Goal: Task Accomplishment & Management: Manage account settings

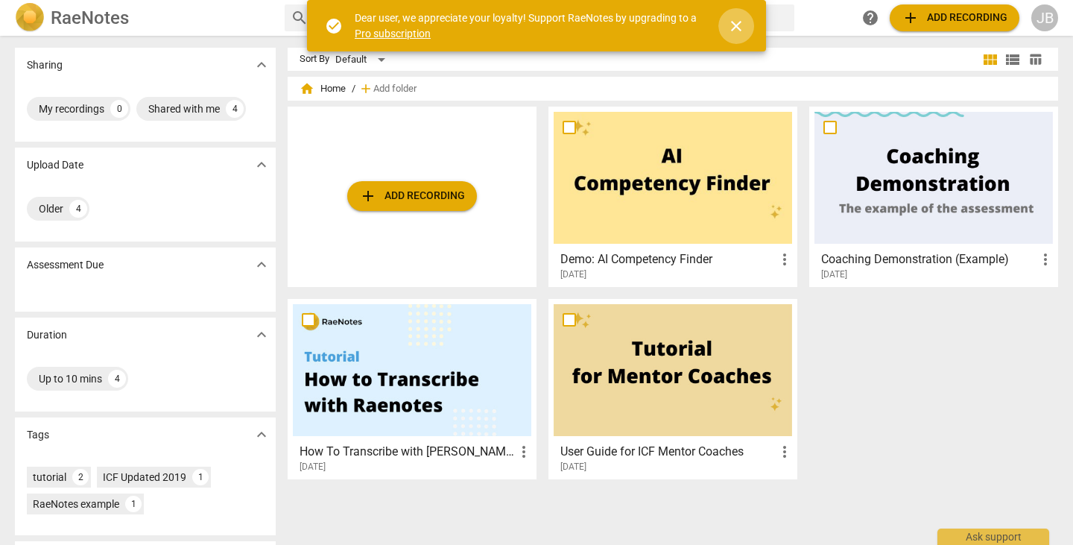
click at [736, 20] on span "close" at bounding box center [736, 26] width 18 height 18
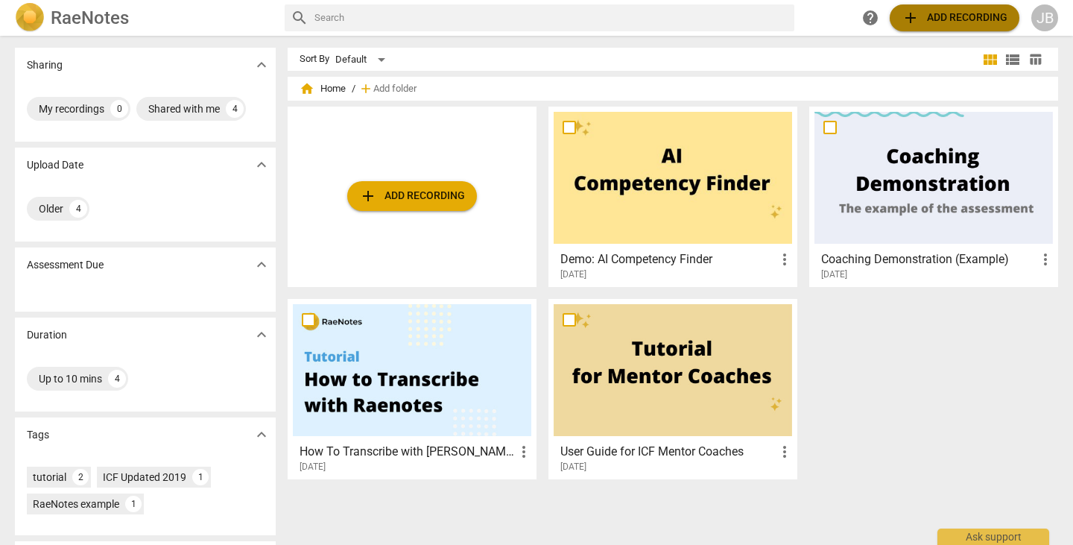
click at [940, 19] on span "add Add recording" at bounding box center [955, 18] width 106 height 18
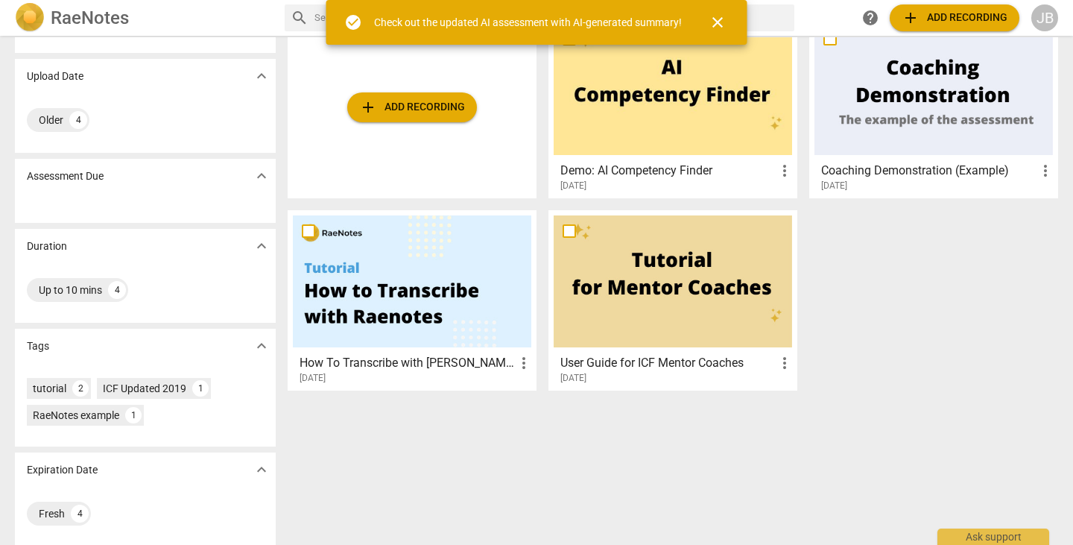
scroll to position [96, 0]
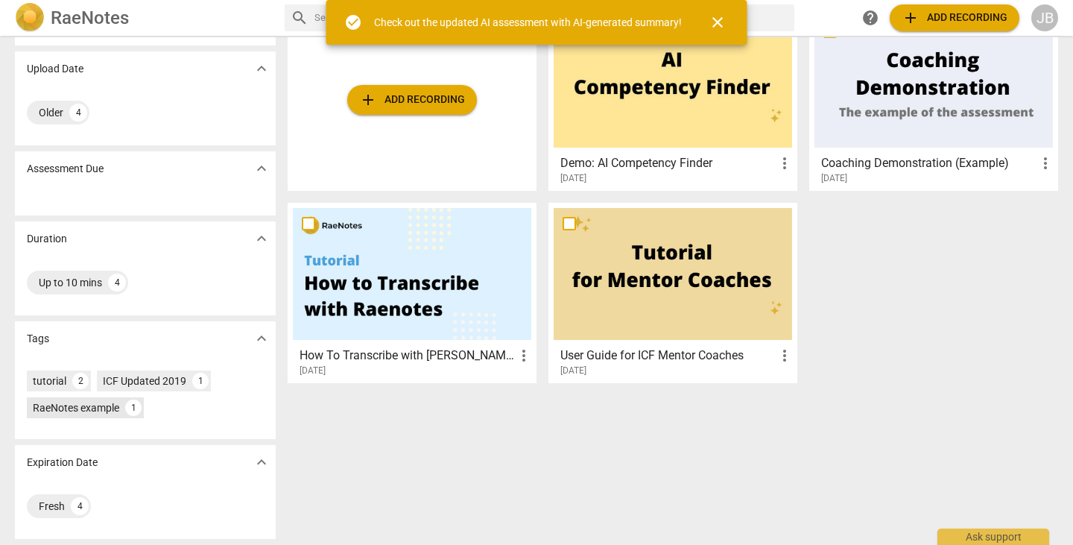
click at [75, 410] on div "RaeNotes example" at bounding box center [76, 407] width 86 height 15
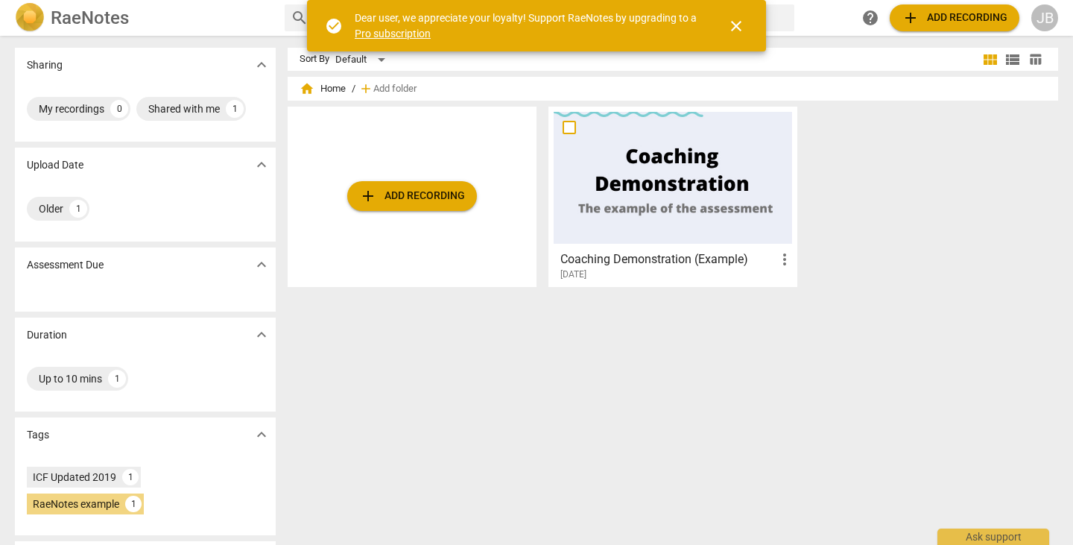
click at [646, 197] on div at bounding box center [673, 178] width 238 height 132
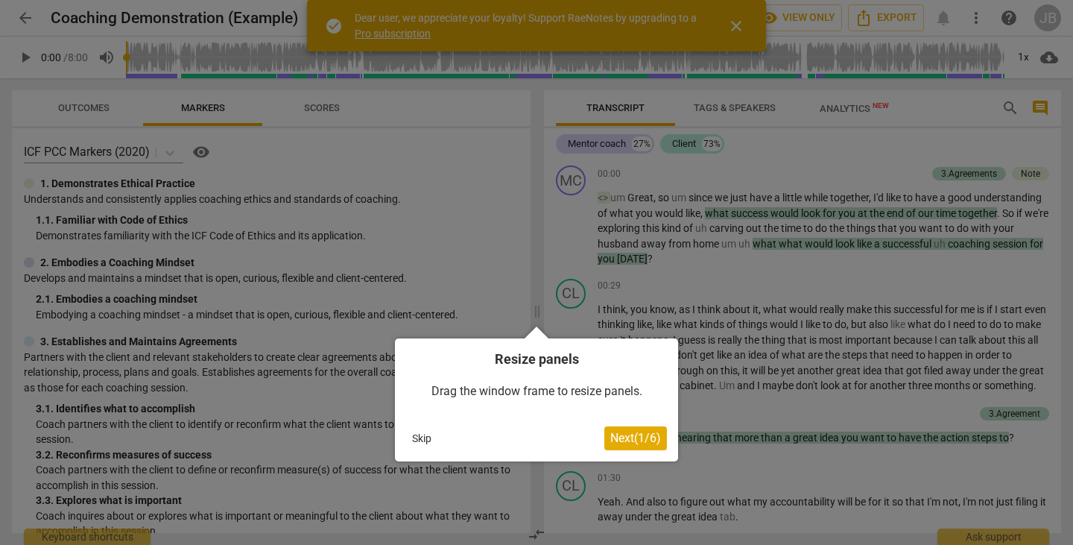
click at [620, 437] on span "Next ( 1 / 6 )" at bounding box center [635, 438] width 51 height 14
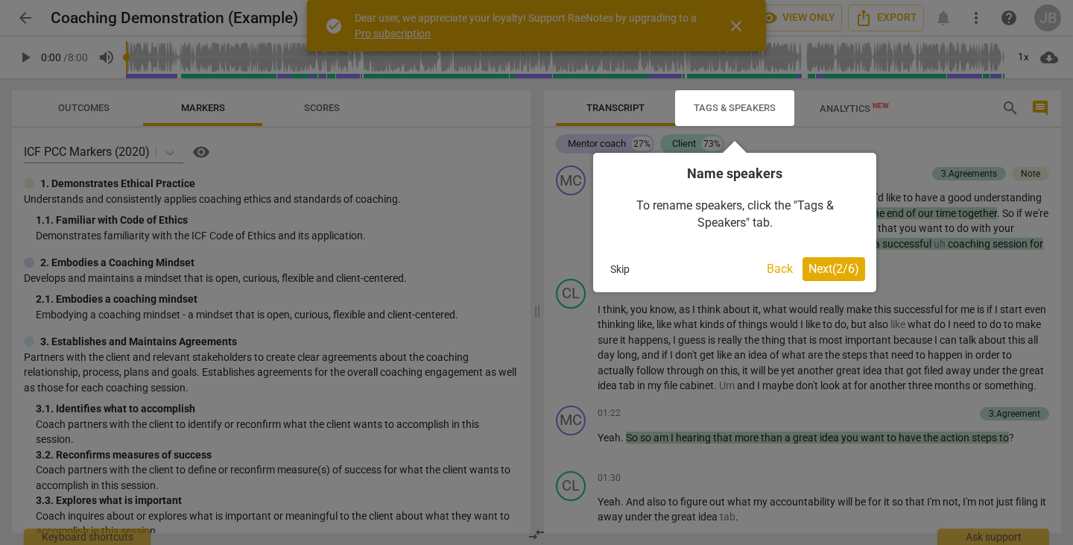
click at [829, 268] on span "Next ( 2 / 6 )" at bounding box center [834, 269] width 51 height 14
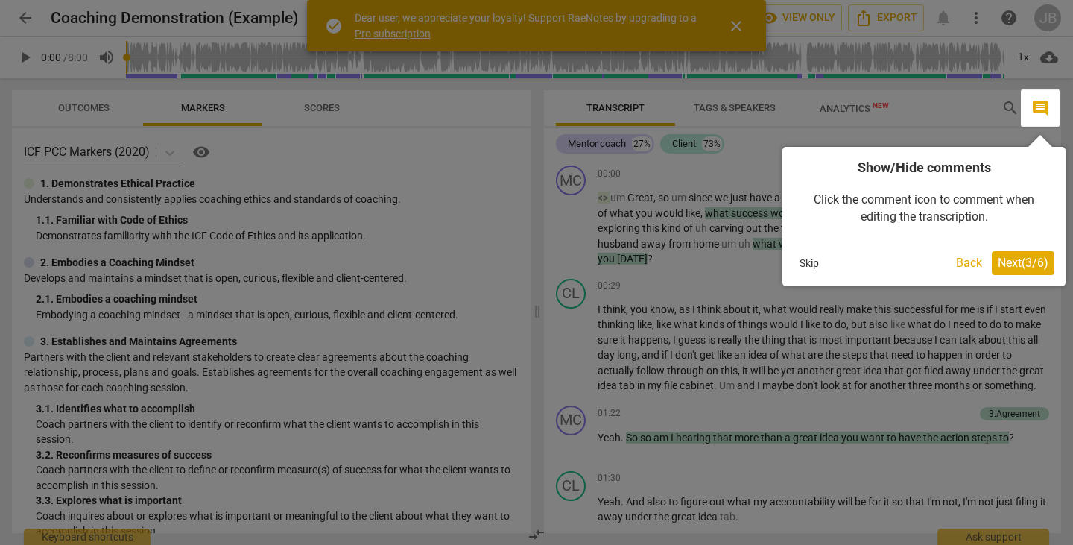
click at [1025, 264] on span "Next ( 3 / 6 )" at bounding box center [1023, 263] width 51 height 14
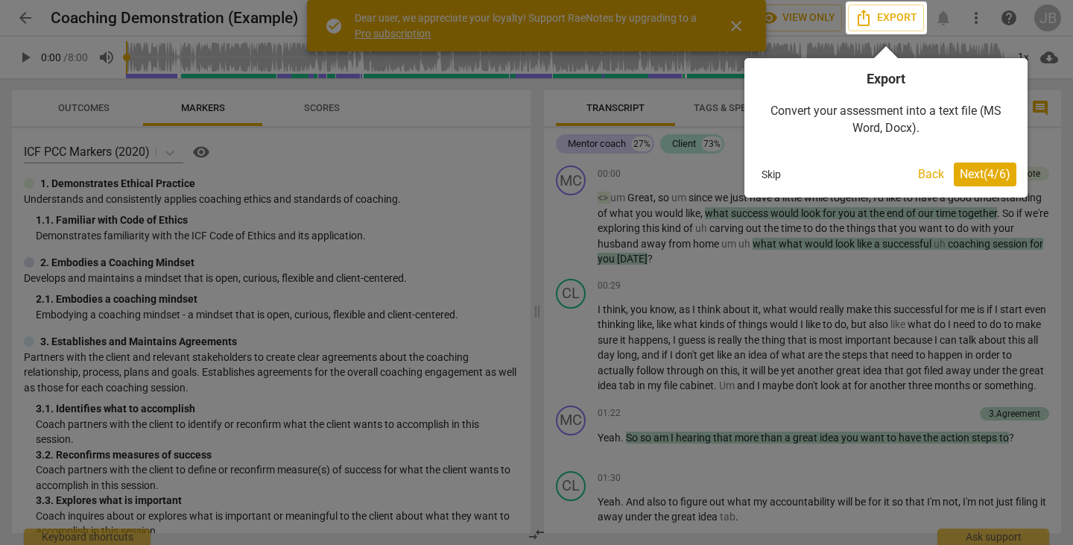
click at [984, 175] on span "Next ( 4 / 6 )" at bounding box center [985, 174] width 51 height 14
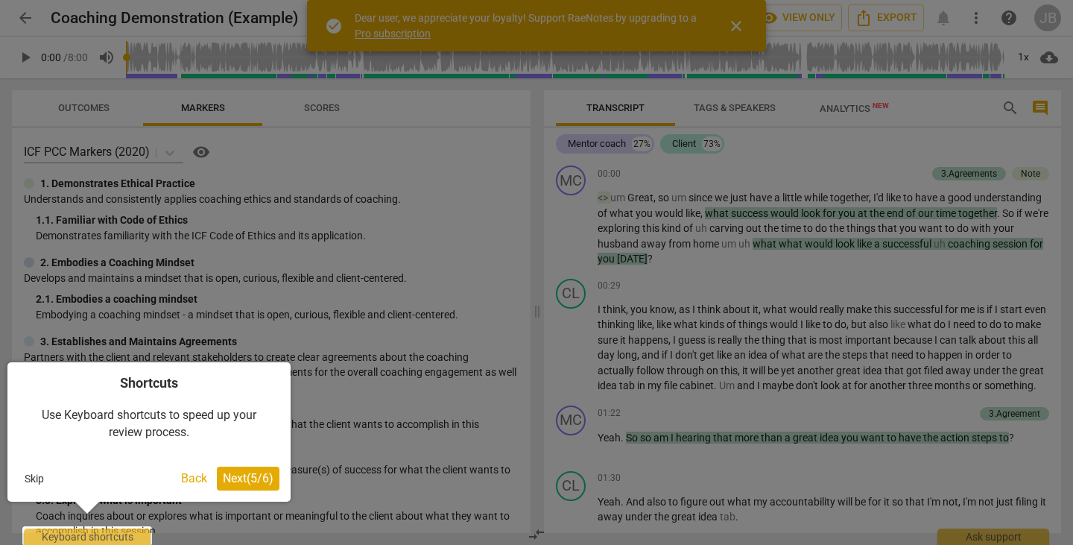
click at [251, 477] on span "Next ( 5 / 6 )" at bounding box center [248, 478] width 51 height 14
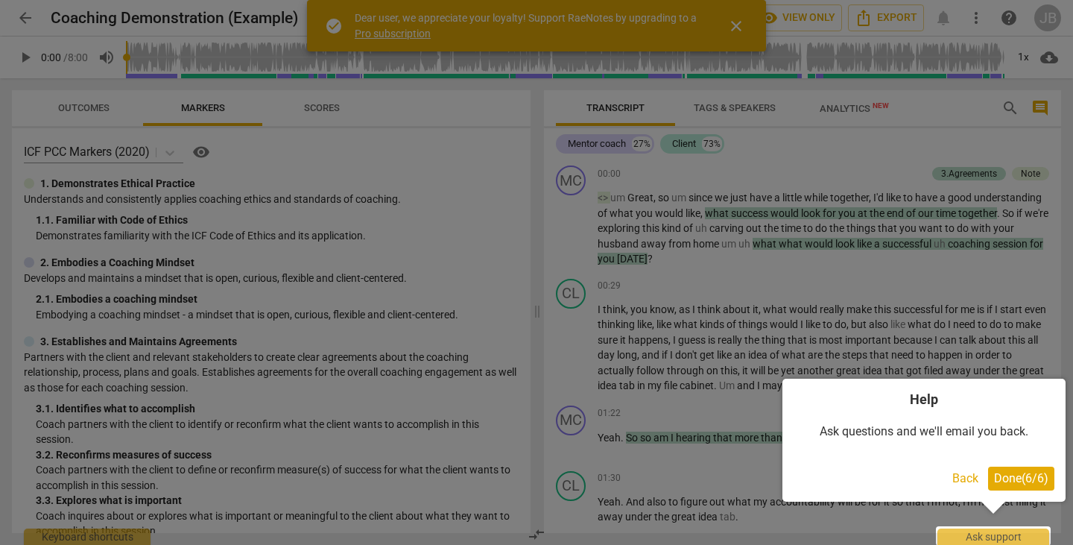
click at [1013, 480] on span "Done ( 6 / 6 )" at bounding box center [1021, 478] width 54 height 14
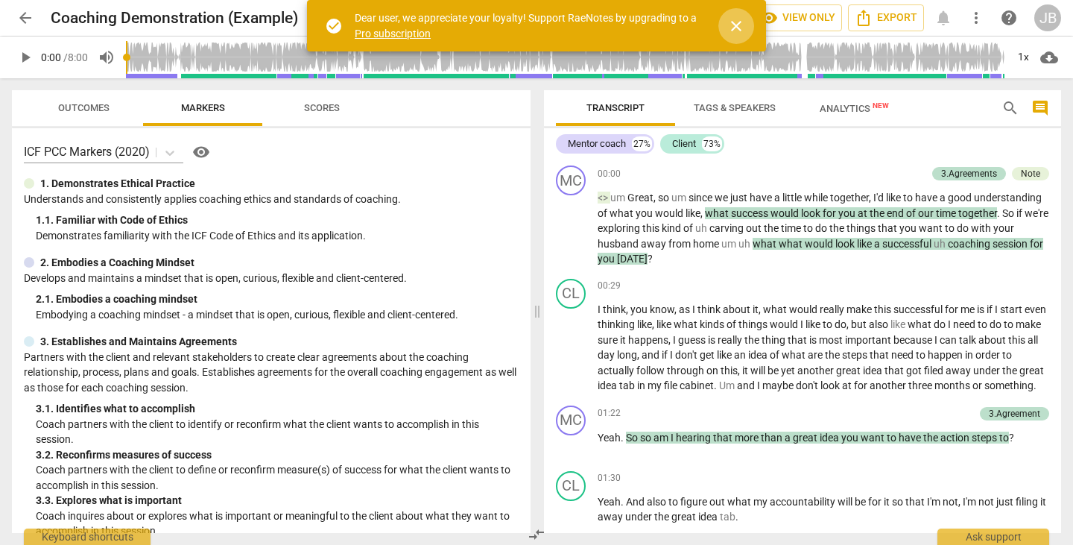
click at [738, 30] on span "close" at bounding box center [736, 26] width 18 height 18
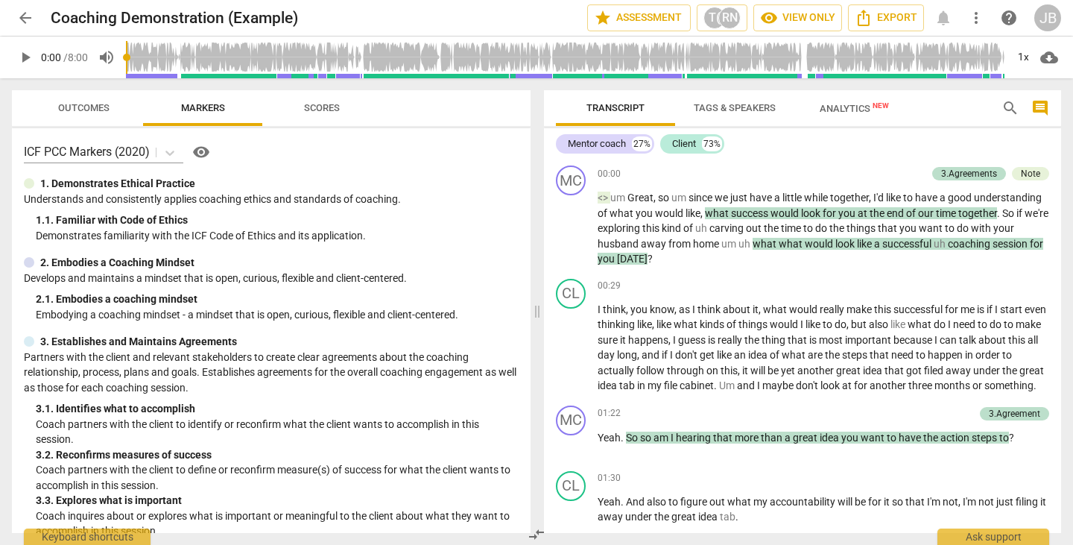
click at [30, 57] on span "play_arrow" at bounding box center [25, 57] width 18 height 18
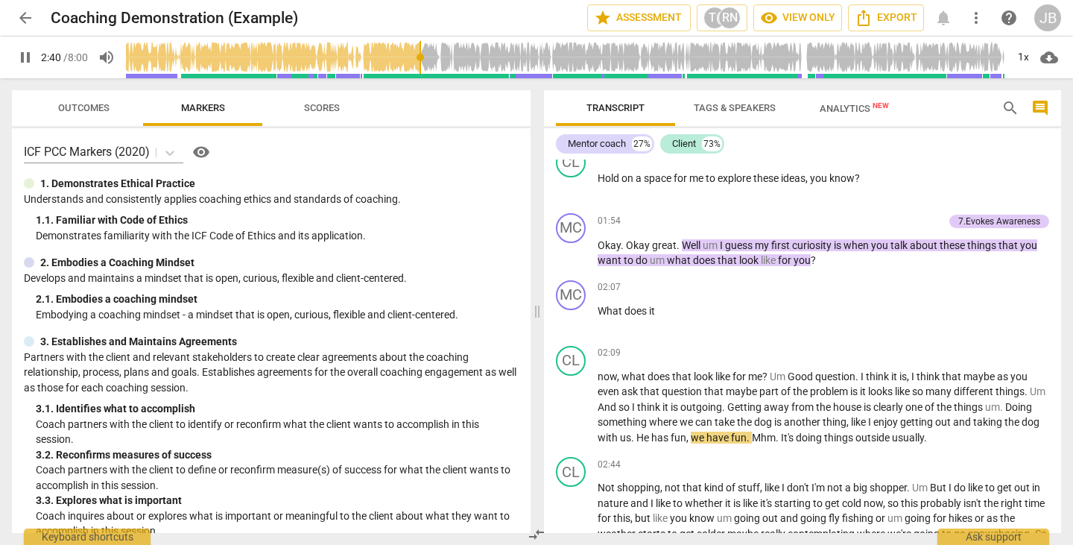
type input "160"
click at [23, 16] on span "arrow_back" at bounding box center [25, 18] width 18 height 18
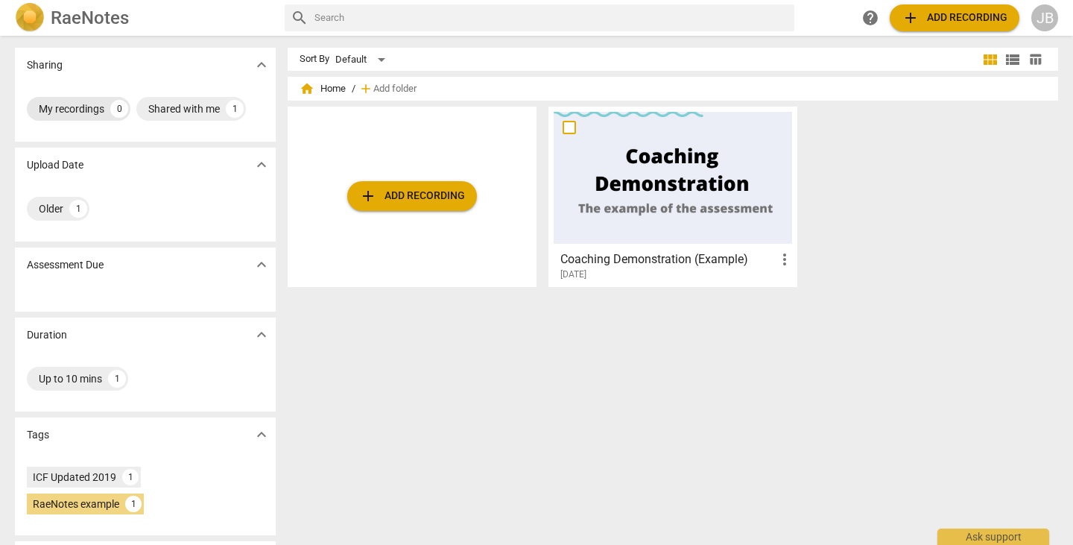
click at [86, 109] on div "My recordings" at bounding box center [72, 108] width 66 height 15
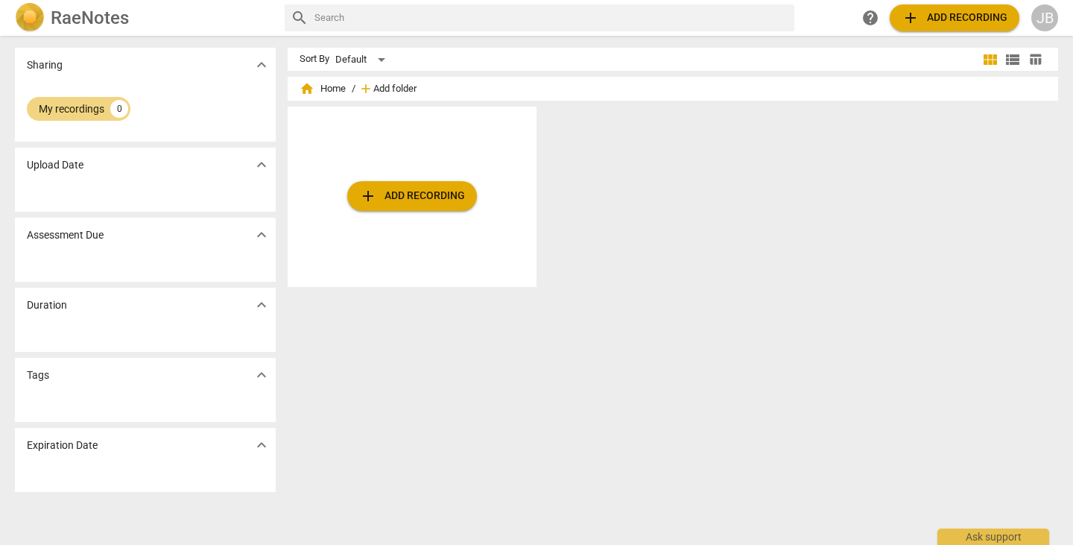
click at [394, 89] on span "Add folder" at bounding box center [394, 88] width 43 height 11
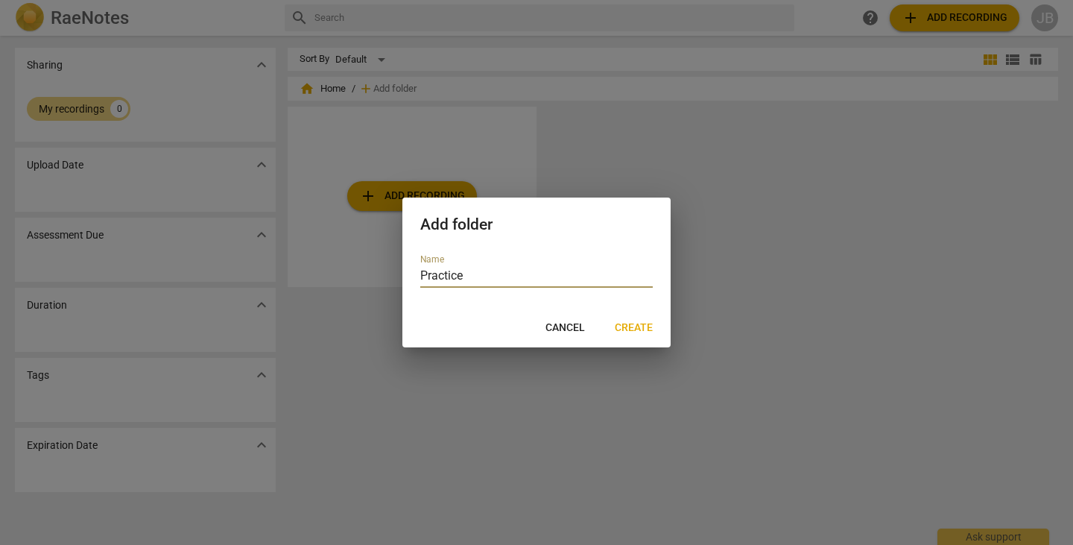
type input "Practice"
click at [641, 326] on span "Create" at bounding box center [634, 327] width 38 height 15
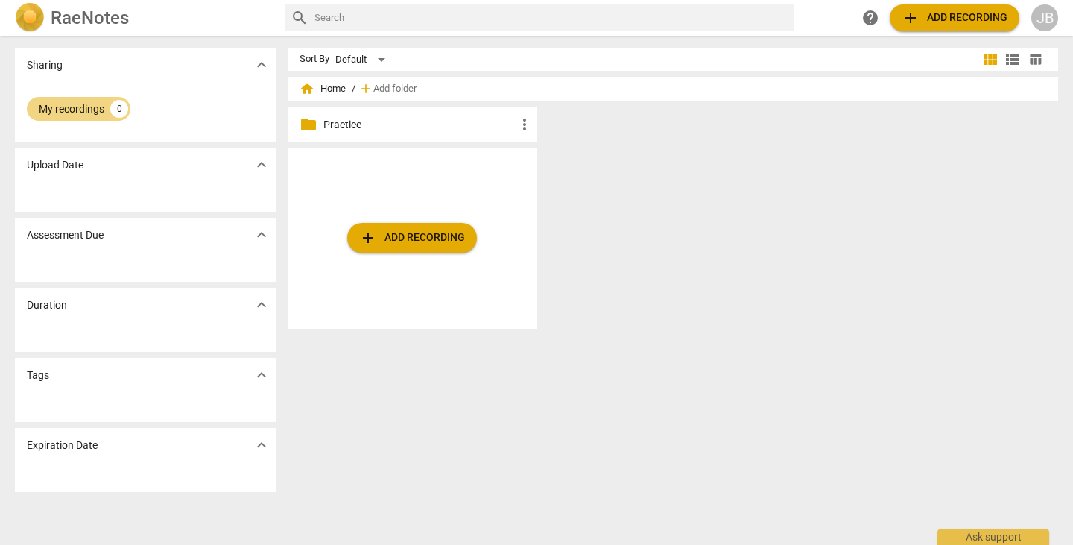
click at [399, 236] on span "add Add recording" at bounding box center [412, 238] width 106 height 18
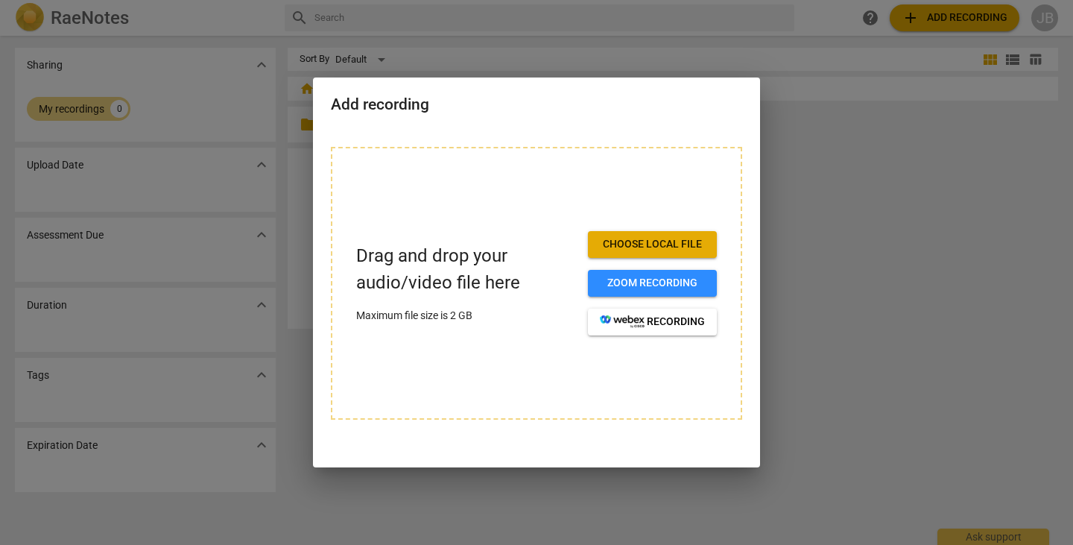
click at [852, 143] on div at bounding box center [536, 272] width 1073 height 545
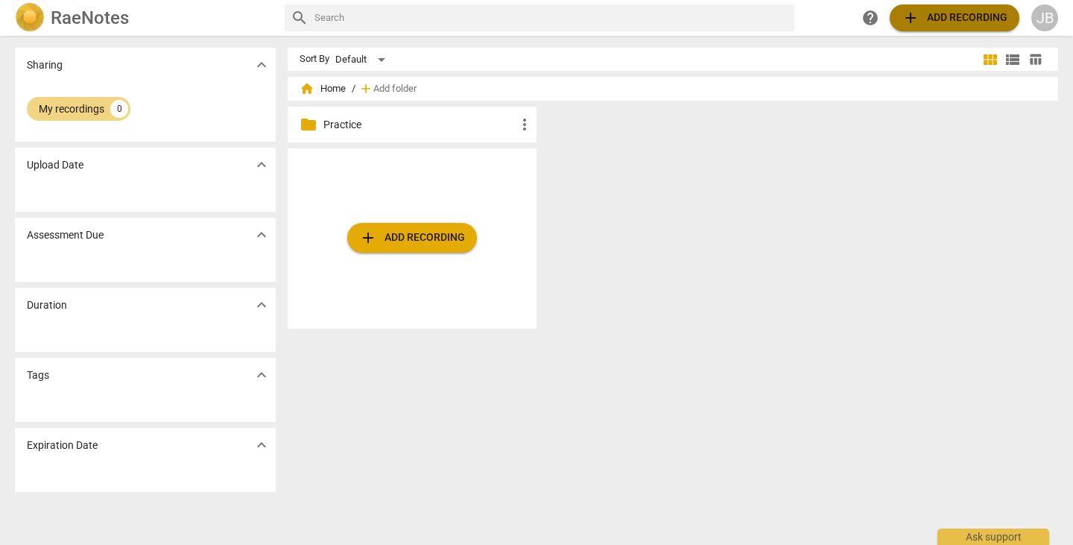
click at [944, 17] on span "add Add recording" at bounding box center [955, 18] width 106 height 18
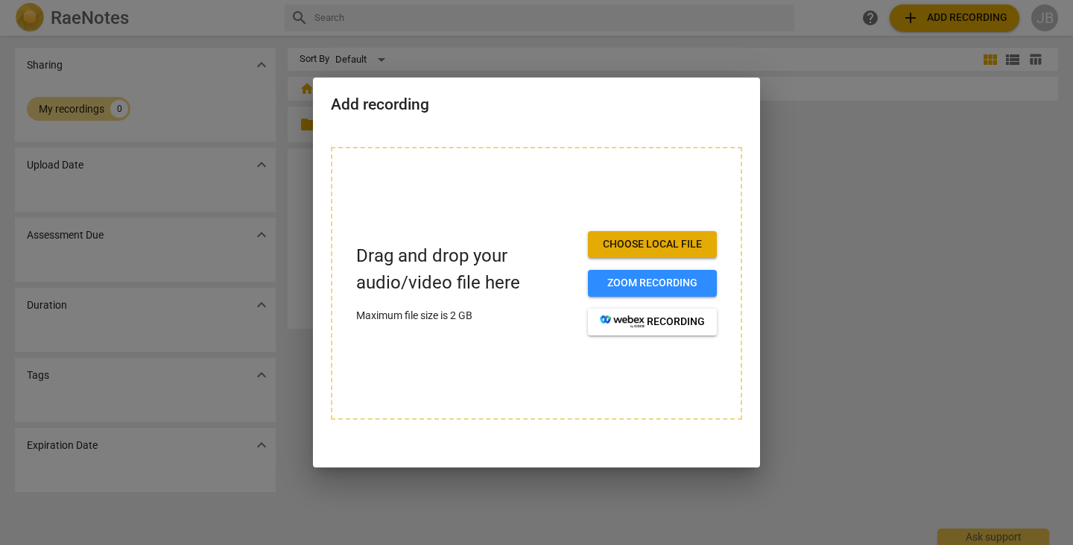
click at [920, 183] on div at bounding box center [536, 272] width 1073 height 545
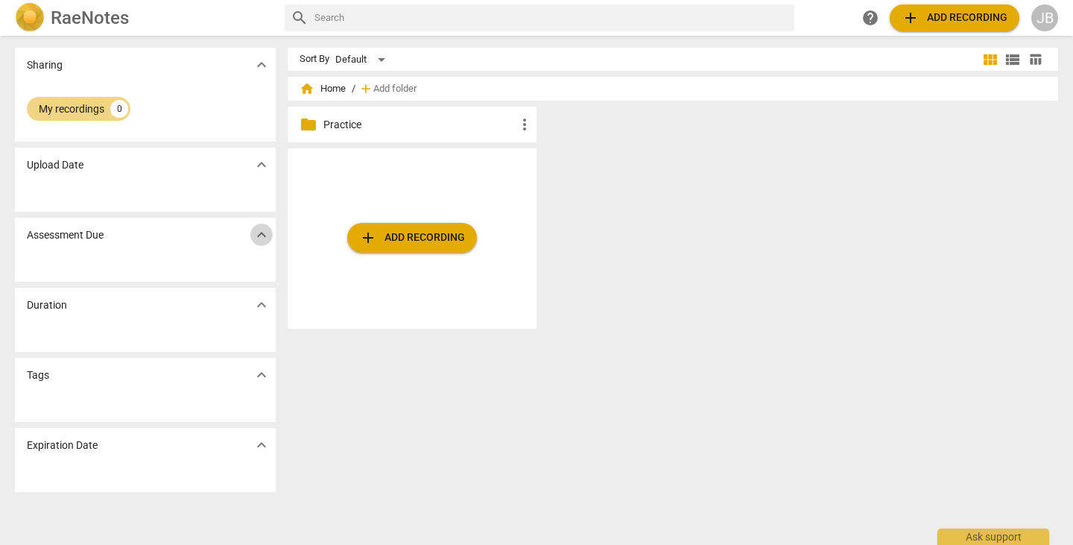
click at [260, 232] on span "expand_more" at bounding box center [262, 235] width 18 height 18
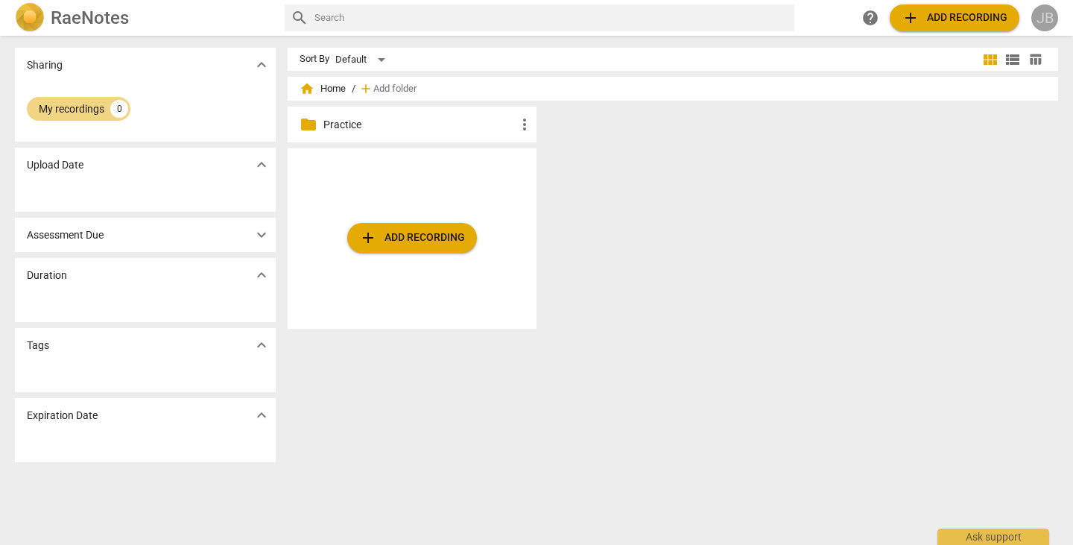
click at [1052, 19] on div "JB" at bounding box center [1044, 17] width 27 height 27
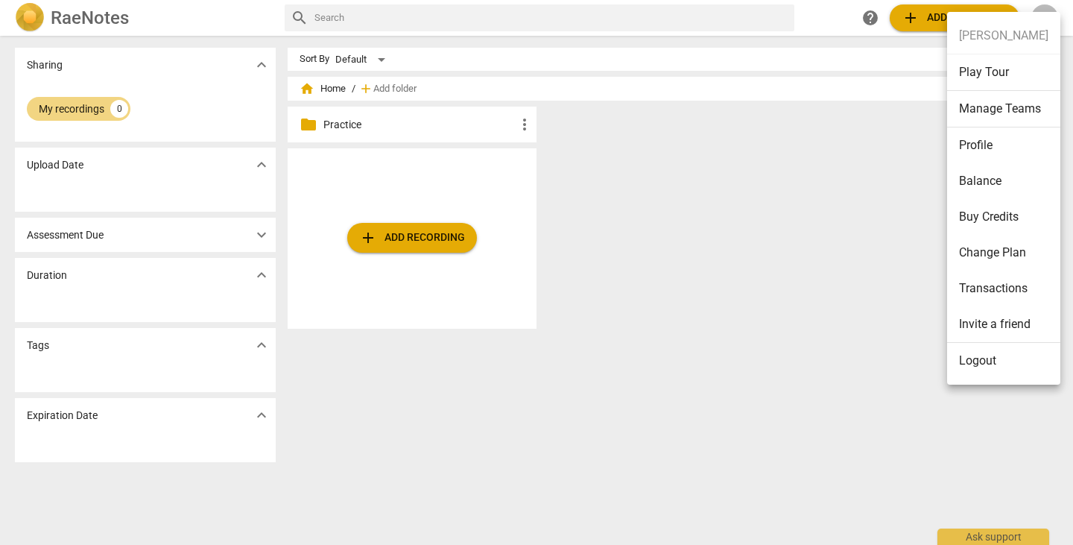
click at [996, 75] on li "Play Tour" at bounding box center [1003, 72] width 113 height 37
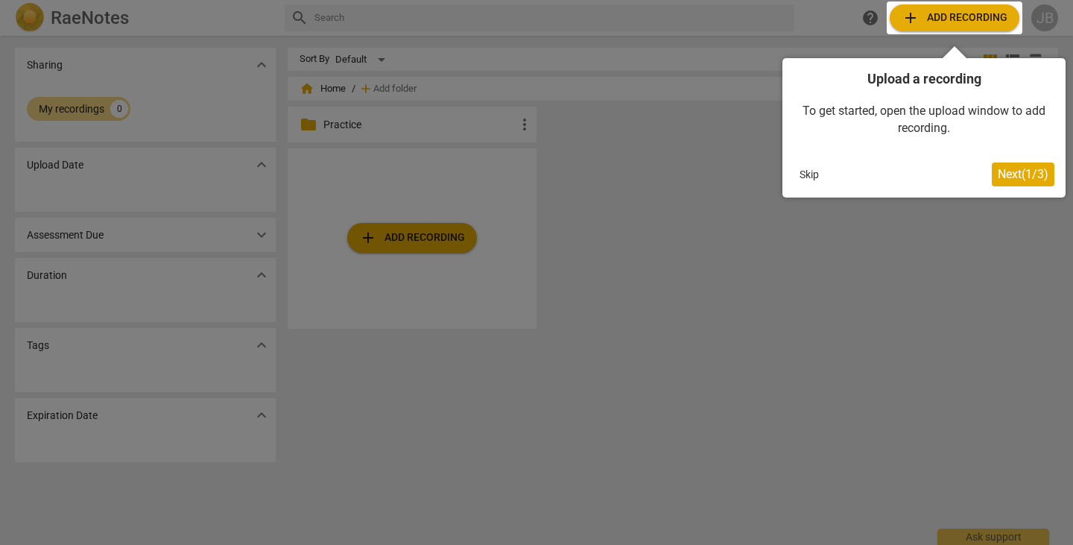
click at [817, 178] on button "Skip" at bounding box center [809, 174] width 31 height 22
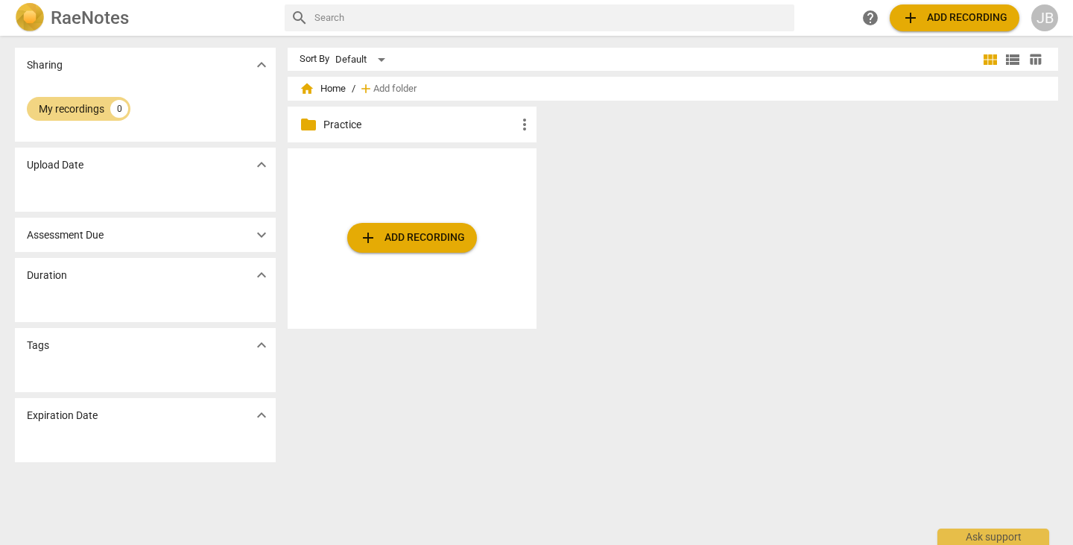
click at [118, 17] on h2 "RaeNotes" at bounding box center [90, 17] width 78 height 21
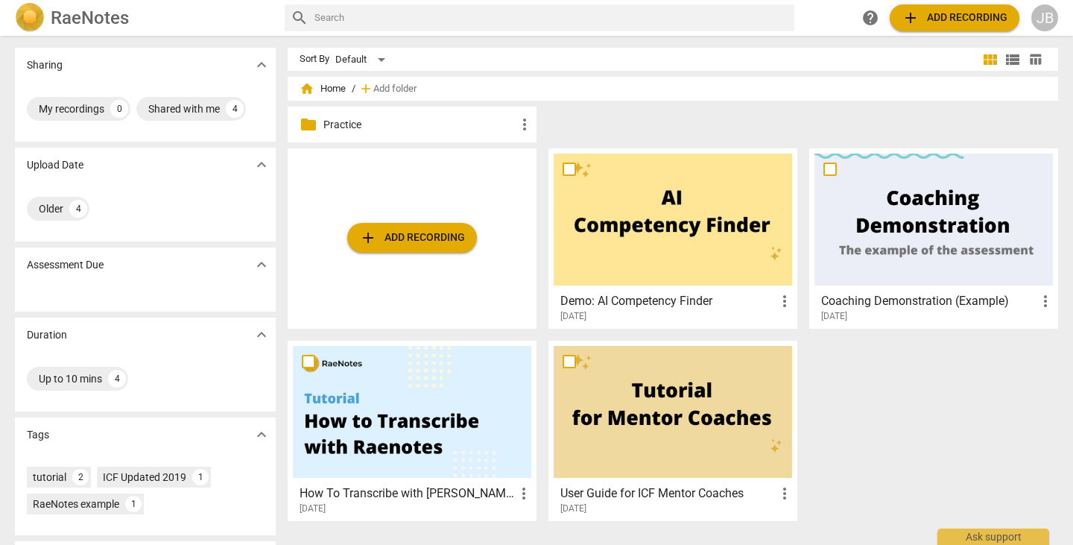
click at [396, 434] on div at bounding box center [412, 412] width 238 height 132
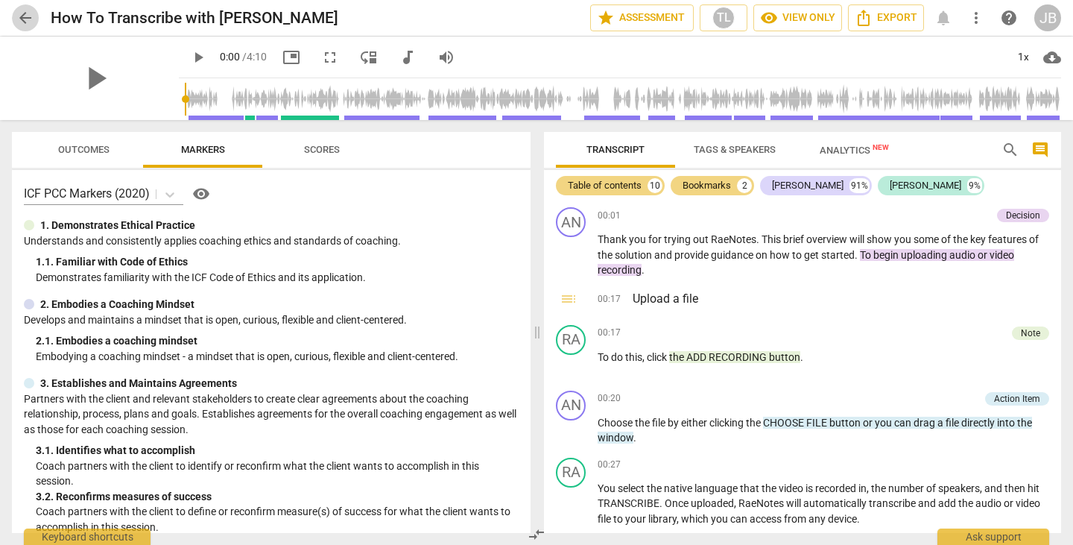
click at [31, 18] on span "arrow_back" at bounding box center [25, 18] width 18 height 18
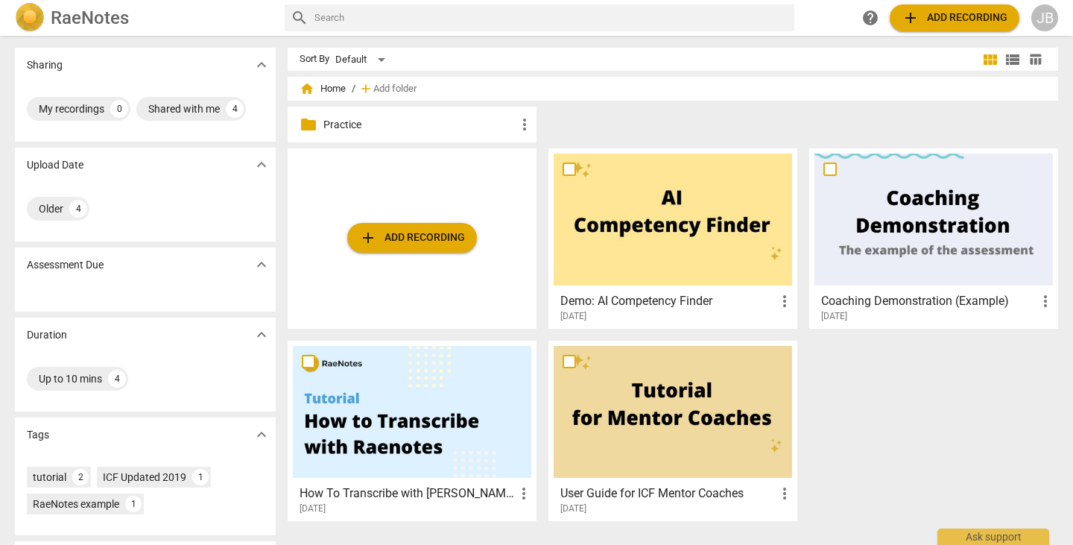
click at [95, 12] on h2 "RaeNotes" at bounding box center [90, 17] width 78 height 21
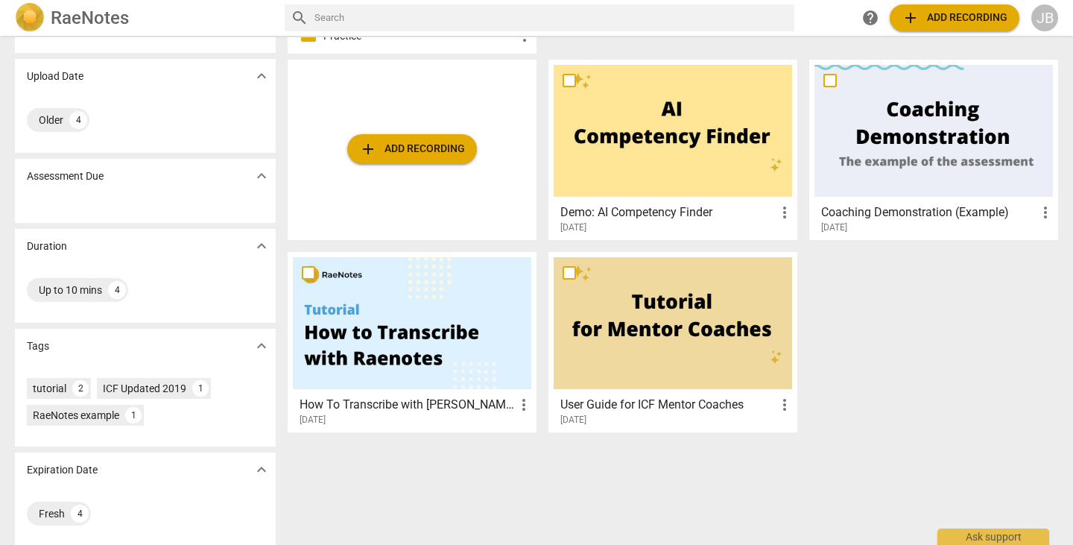
scroll to position [96, 0]
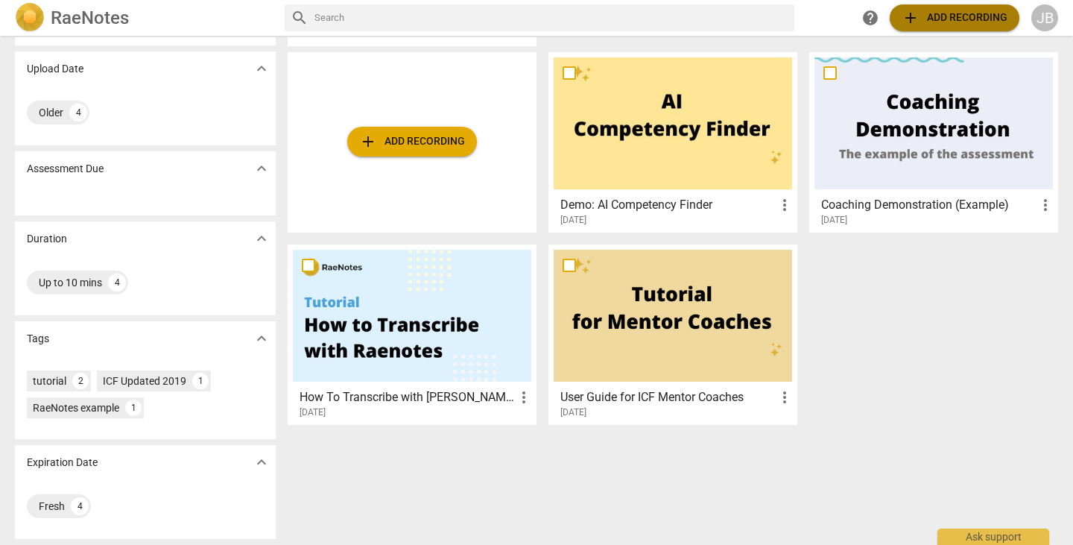
click at [939, 22] on span "add Add recording" at bounding box center [955, 18] width 106 height 18
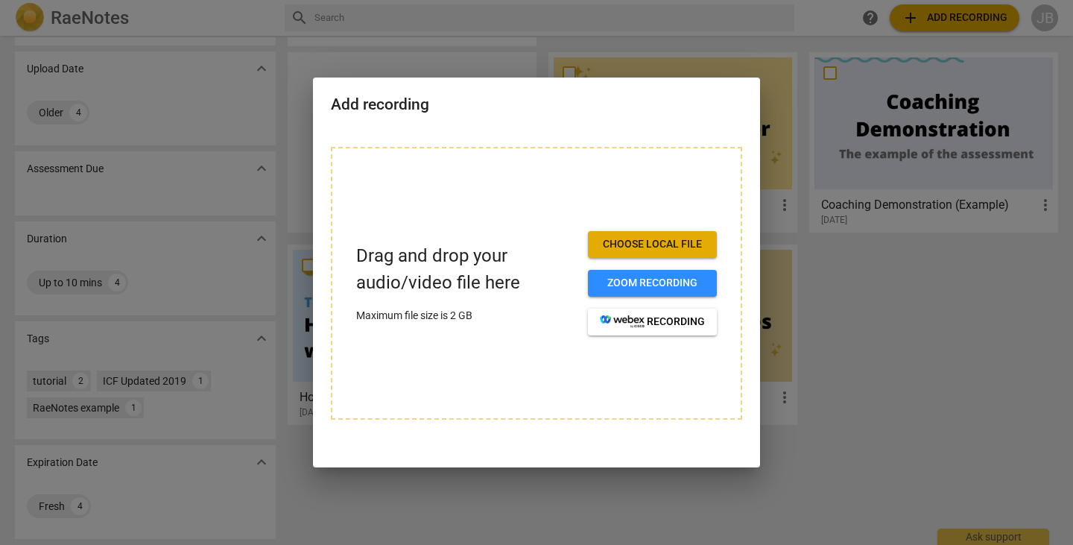
click at [674, 248] on span "Choose local file" at bounding box center [652, 244] width 105 height 15
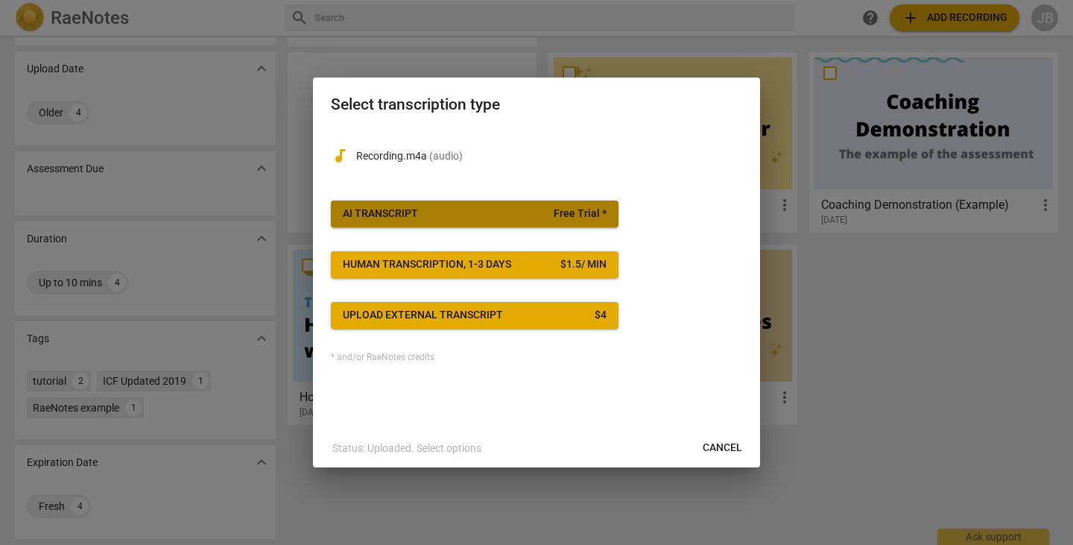
click at [423, 212] on span "AI Transcript Free Trial *" at bounding box center [475, 213] width 264 height 15
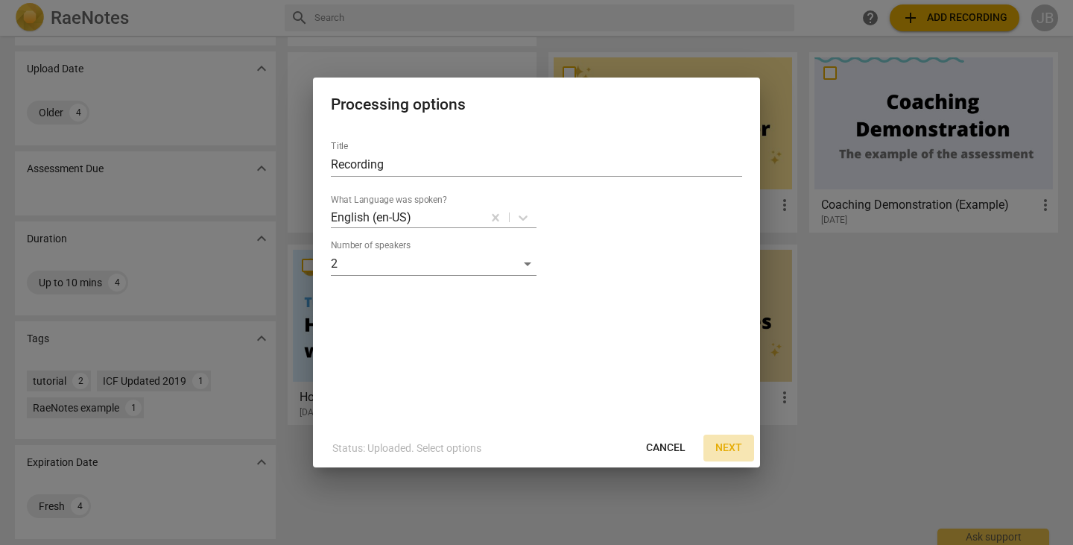
click at [726, 445] on span "Next" at bounding box center [728, 447] width 27 height 15
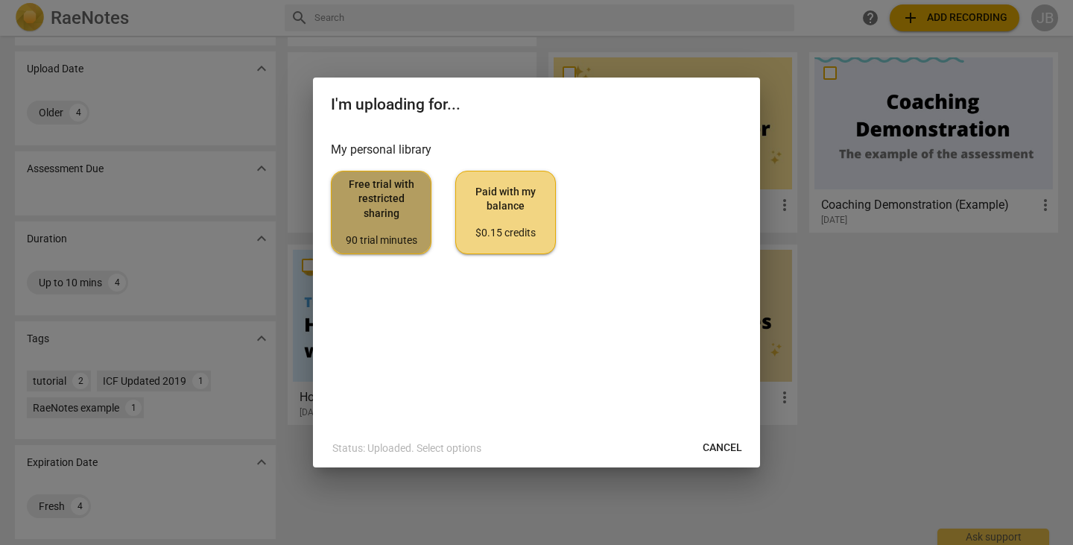
click at [372, 192] on span "Free trial with restricted sharing 90 trial minutes" at bounding box center [381, 212] width 75 height 70
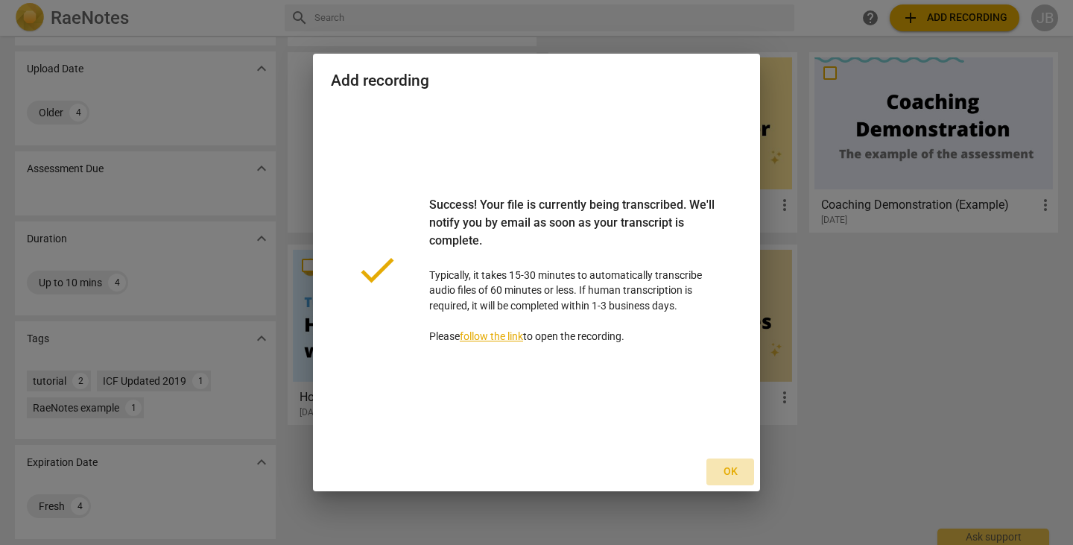
click at [733, 474] on span "Ok" at bounding box center [730, 471] width 24 height 15
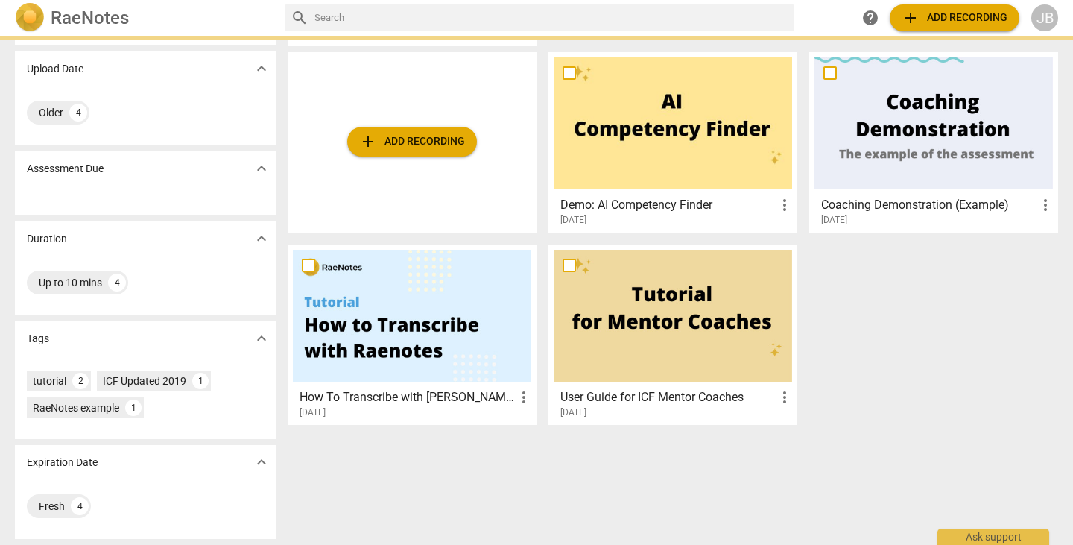
scroll to position [0, 0]
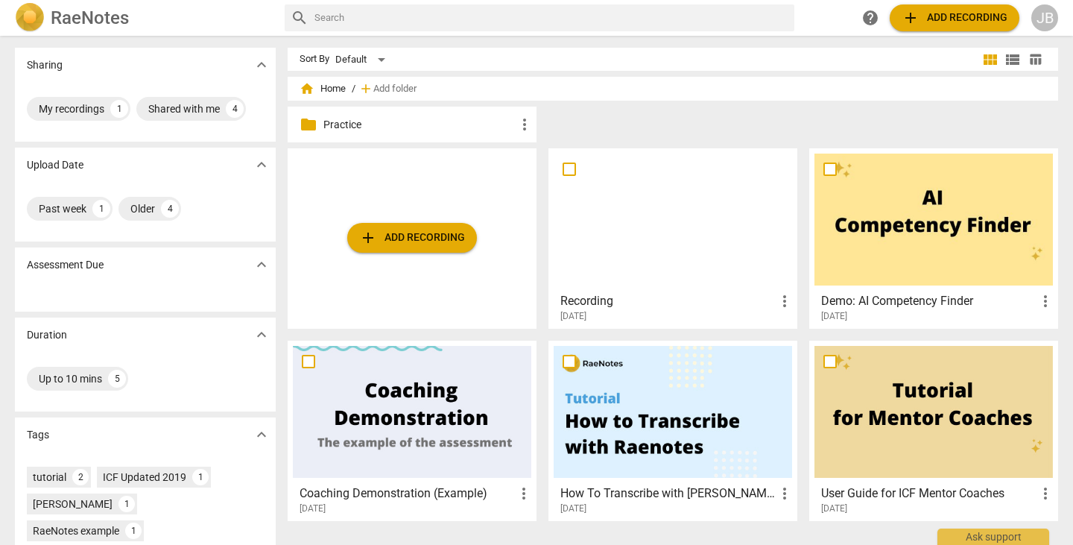
click at [783, 299] on span "more_vert" at bounding box center [785, 301] width 18 height 18
click at [608, 301] on div at bounding box center [536, 272] width 1073 height 545
drag, startPoint x: 600, startPoint y: 306, endPoint x: 655, endPoint y: 222, distance: 100.7
click at [655, 222] on div at bounding box center [673, 220] width 238 height 132
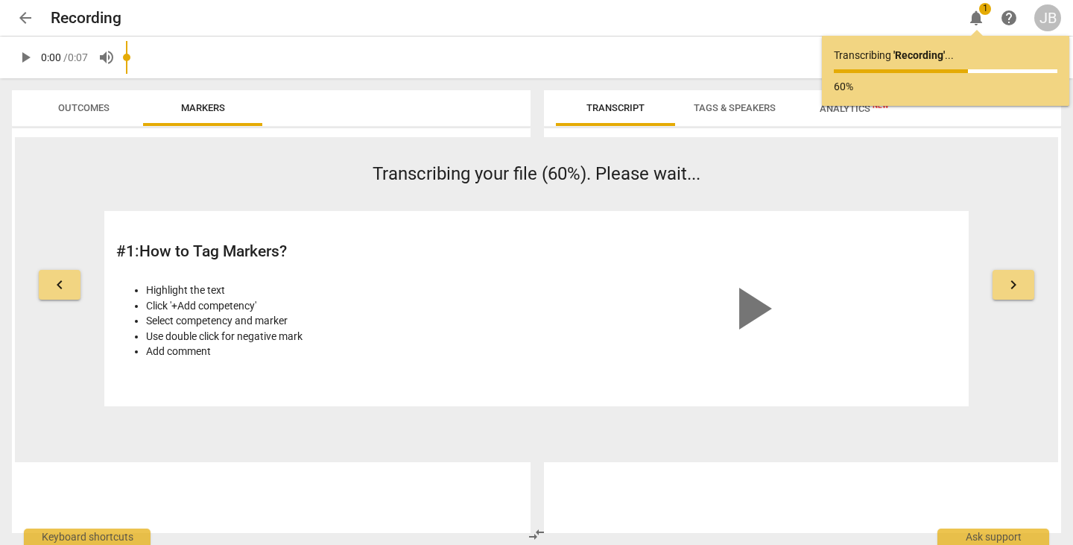
click at [27, 16] on span "arrow_back" at bounding box center [25, 18] width 18 height 18
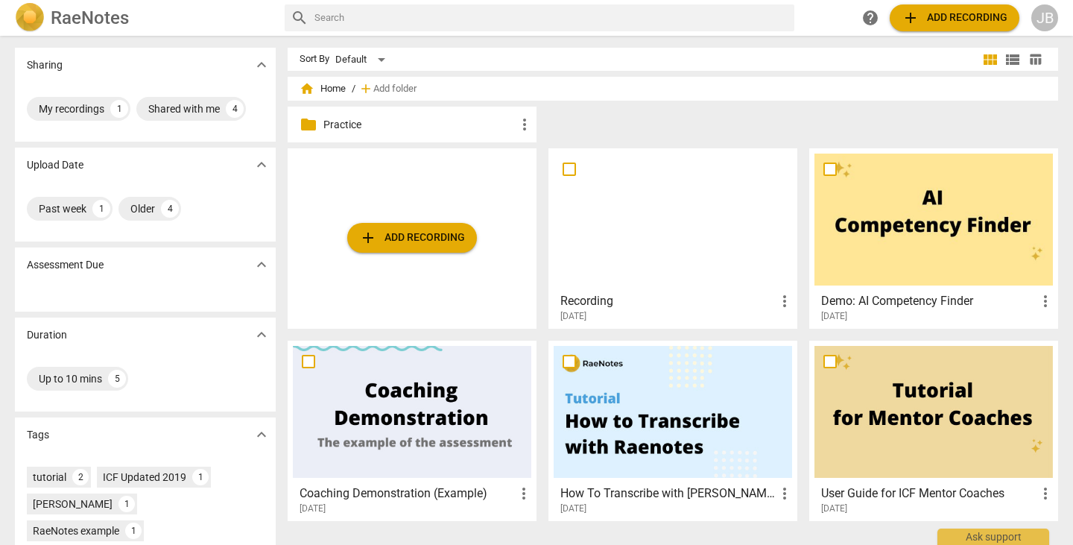
click at [569, 171] on input "checkbox" at bounding box center [569, 169] width 31 height 18
checkbox input "false"
click at [569, 171] on input "checkbox" at bounding box center [569, 169] width 31 height 18
click at [648, 253] on div at bounding box center [673, 220] width 238 height 132
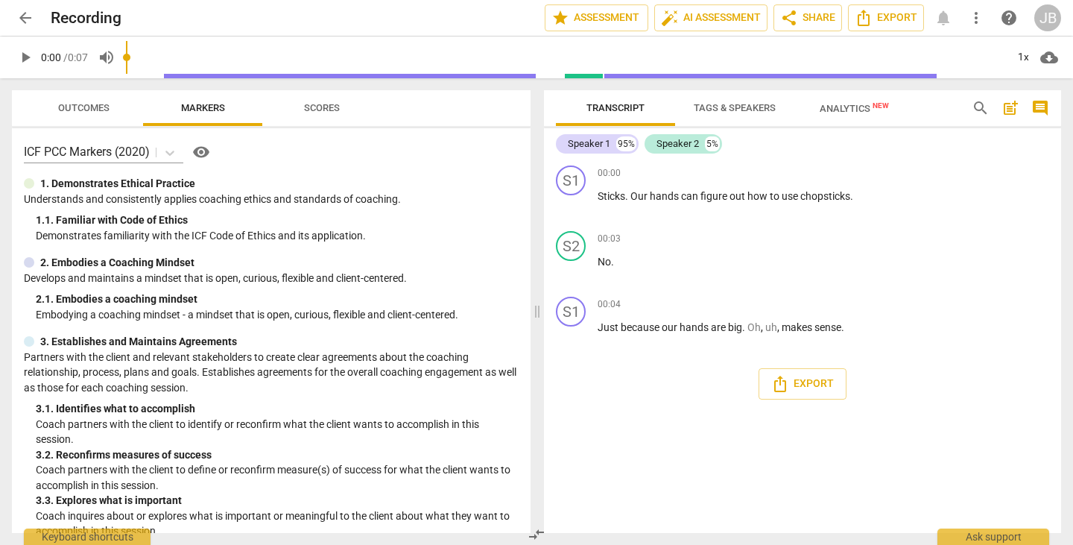
click at [849, 106] on span "Analytics New" at bounding box center [854, 108] width 69 height 11
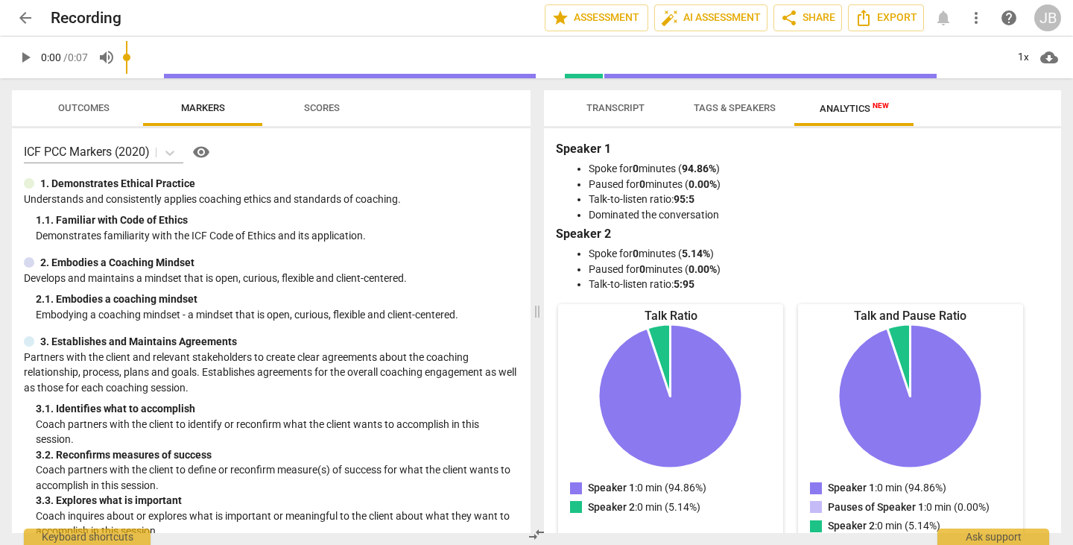
click at [736, 110] on span "Tags & Speakers" at bounding box center [735, 107] width 82 height 11
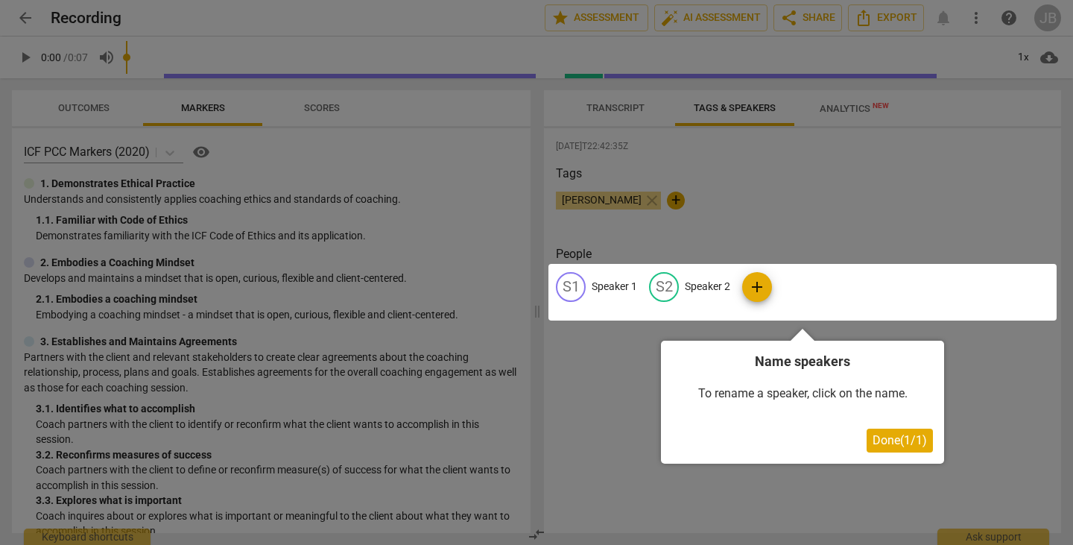
click at [632, 115] on div at bounding box center [536, 272] width 1073 height 545
click at [886, 443] on span "Done ( 1 / 1 )" at bounding box center [900, 440] width 54 height 14
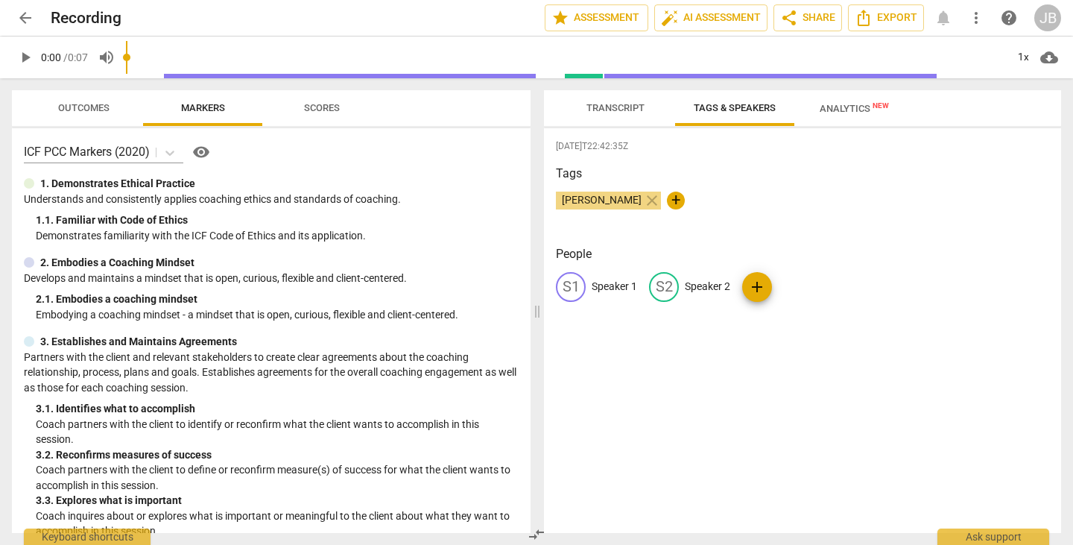
click at [602, 111] on span "Transcript" at bounding box center [616, 107] width 58 height 11
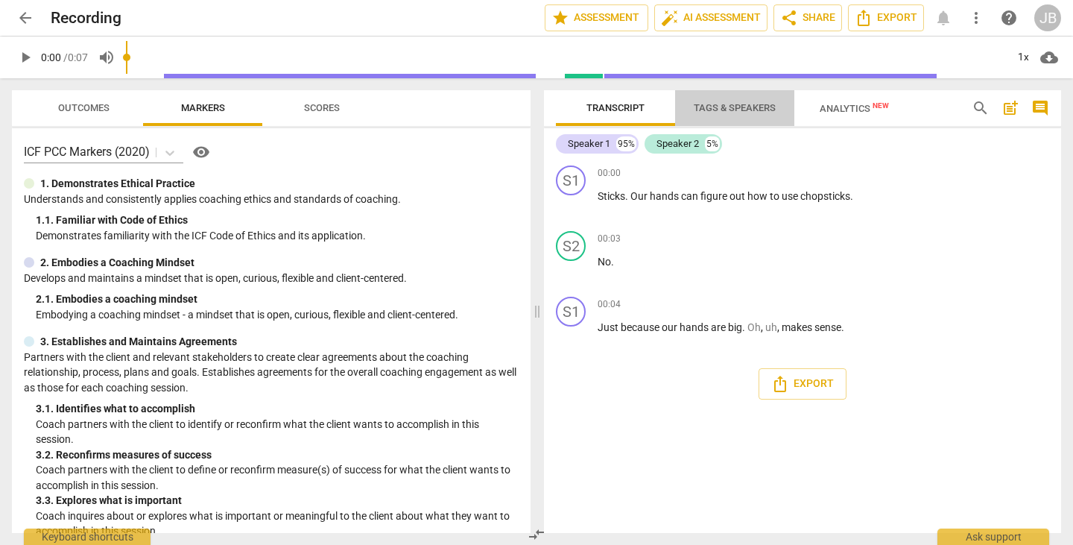
click at [721, 115] on span "Tags & Speakers" at bounding box center [735, 108] width 118 height 20
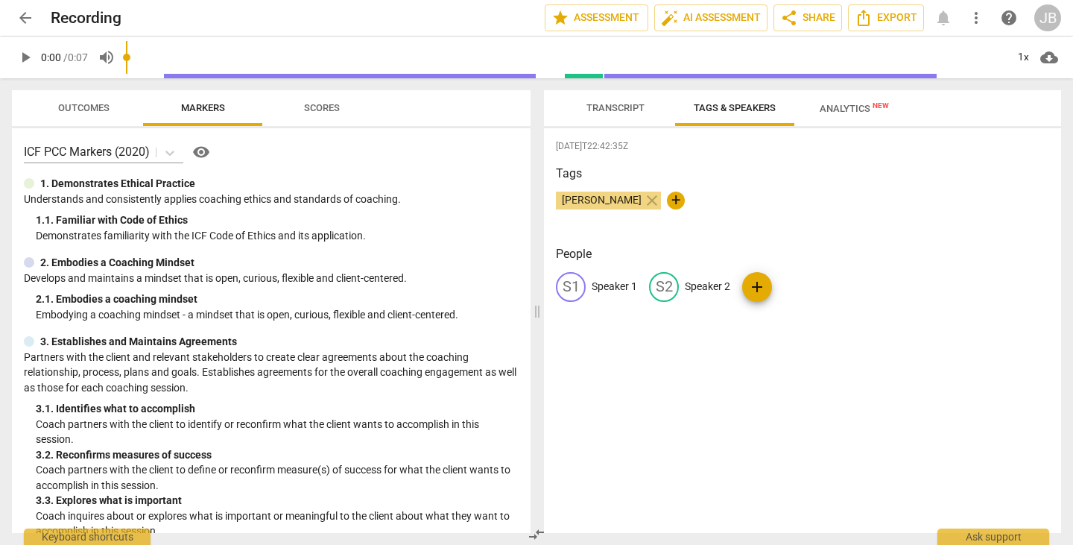
click at [607, 289] on p "Speaker 1" at bounding box center [614, 287] width 45 height 16
click at [607, 289] on input "Speaker 1" at bounding box center [651, 287] width 119 height 24
type input "[PERSON_NAME]"
click at [800, 288] on p "Speaker 2" at bounding box center [804, 287] width 45 height 16
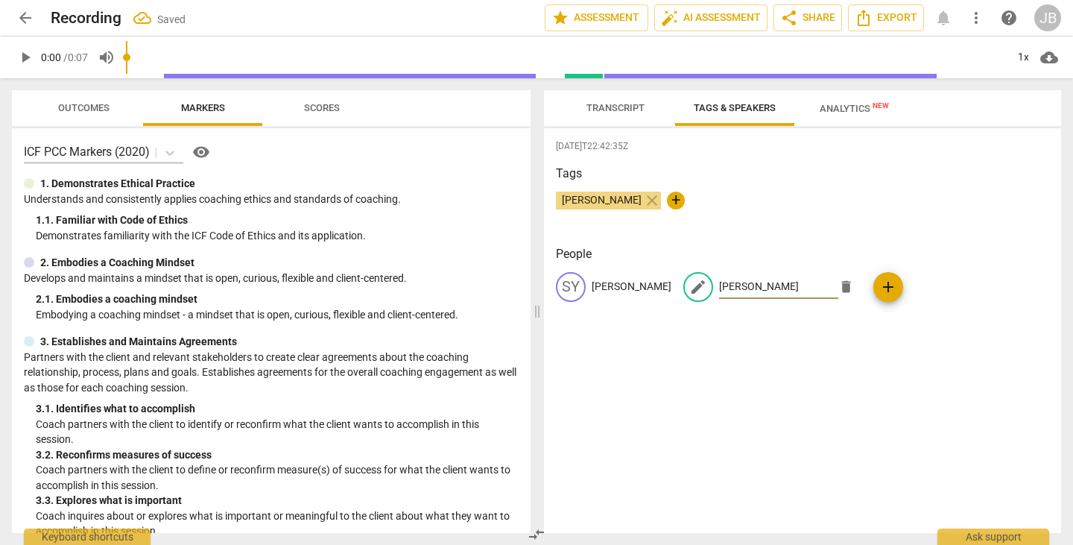
type input "[PERSON_NAME]"
click at [788, 248] on h3 "People" at bounding box center [802, 254] width 493 height 18
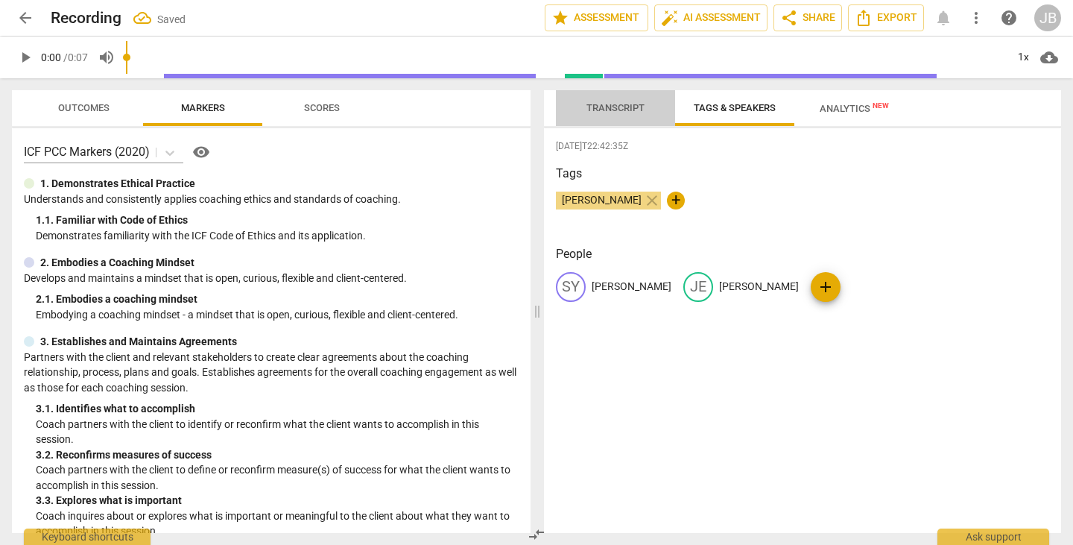
click at [619, 99] on span "Transcript" at bounding box center [616, 108] width 94 height 20
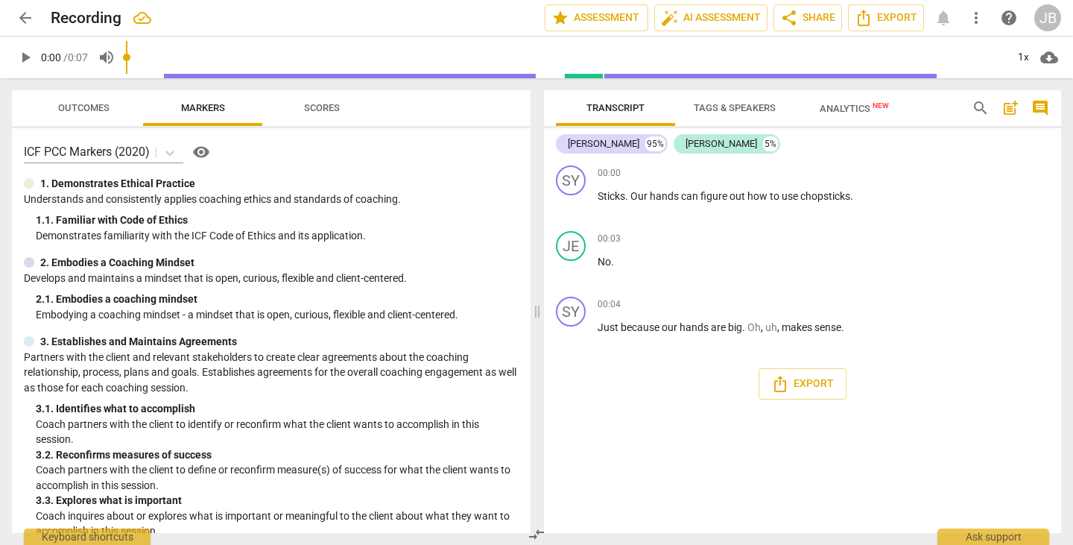
click at [750, 103] on span "Tags & Speakers" at bounding box center [735, 107] width 82 height 11
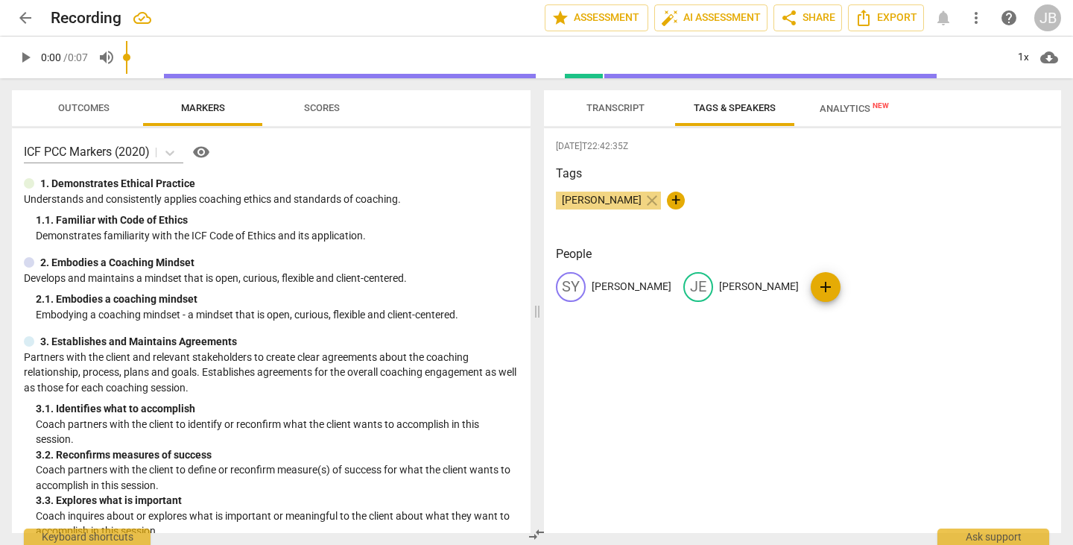
click at [859, 101] on span "Analytics New" at bounding box center [854, 108] width 105 height 22
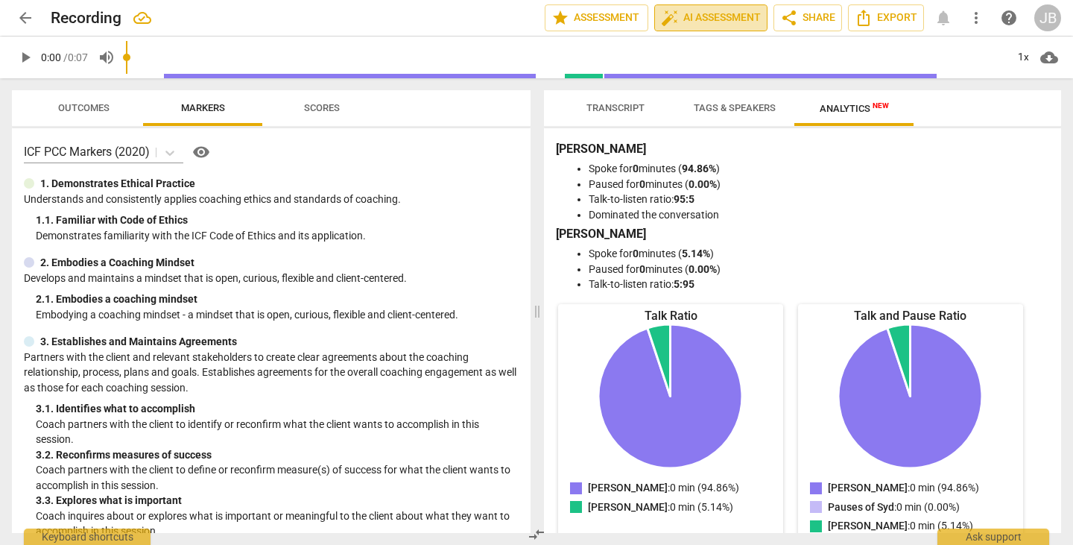
click at [688, 23] on span "auto_fix_high AI Assessment" at bounding box center [711, 18] width 100 height 18
click at [688, 23] on div at bounding box center [536, 272] width 1073 height 545
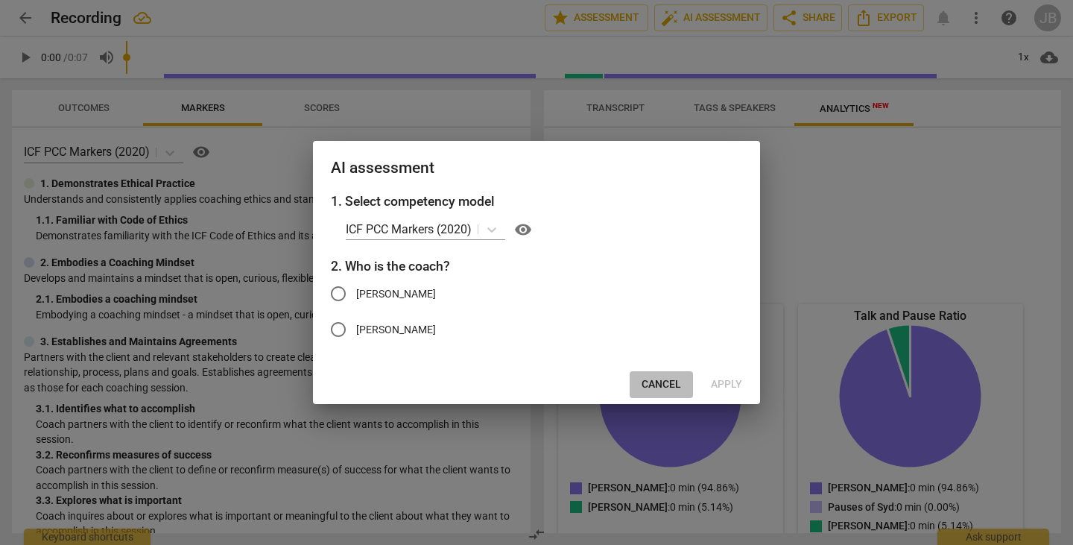
click at [654, 385] on span "Cancel" at bounding box center [661, 384] width 39 height 15
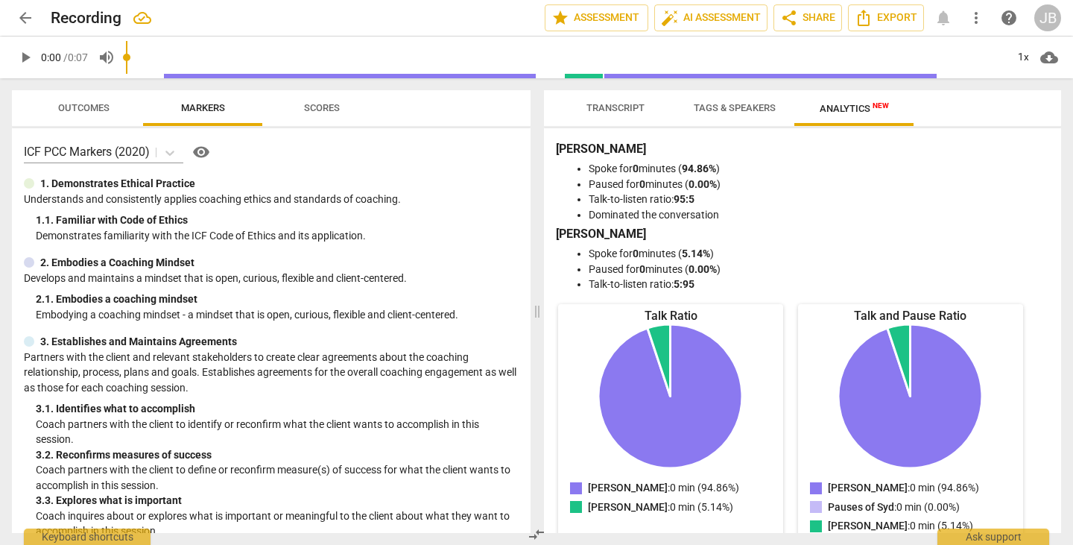
click at [17, 23] on span "arrow_back" at bounding box center [25, 18] width 18 height 18
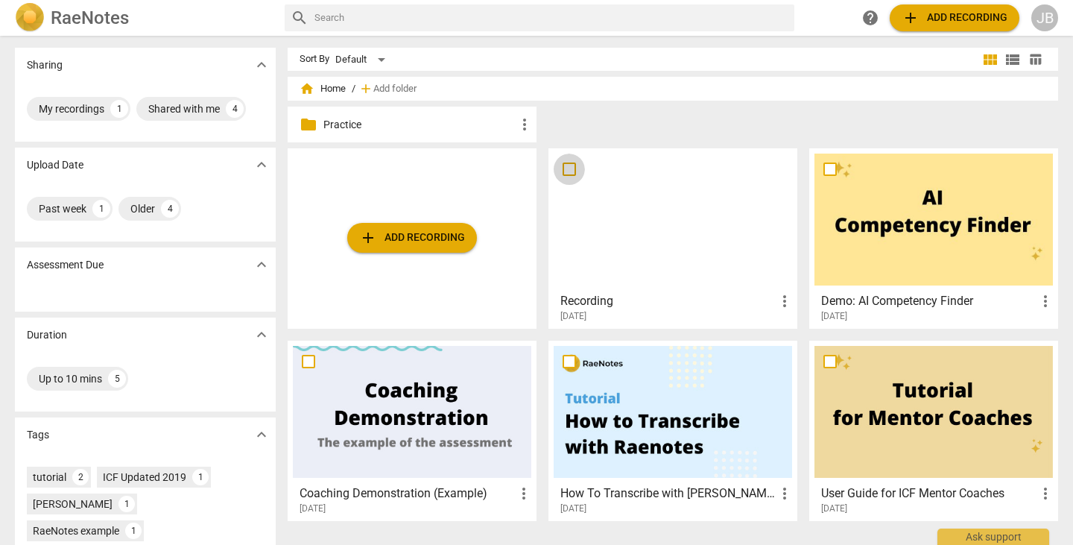
click at [569, 170] on input "checkbox" at bounding box center [569, 169] width 31 height 18
checkbox input "false"
click at [1008, 92] on span "Delete" at bounding box center [1017, 89] width 31 height 13
